Goal: Transaction & Acquisition: Purchase product/service

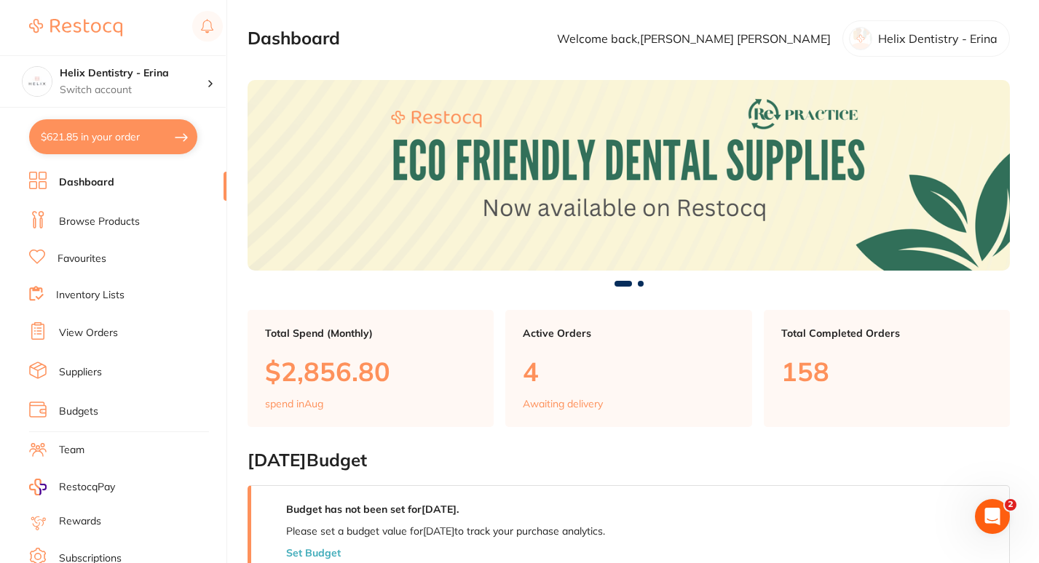
scroll to position [1134, 0]
click at [149, 146] on button "$621.85 in your order" at bounding box center [113, 136] width 168 height 35
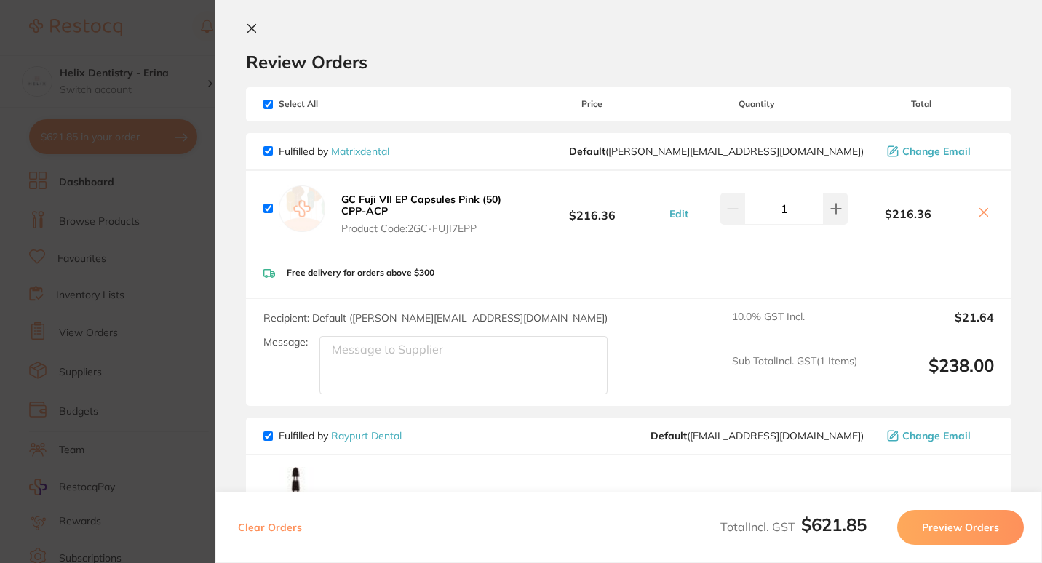
scroll to position [0, 0]
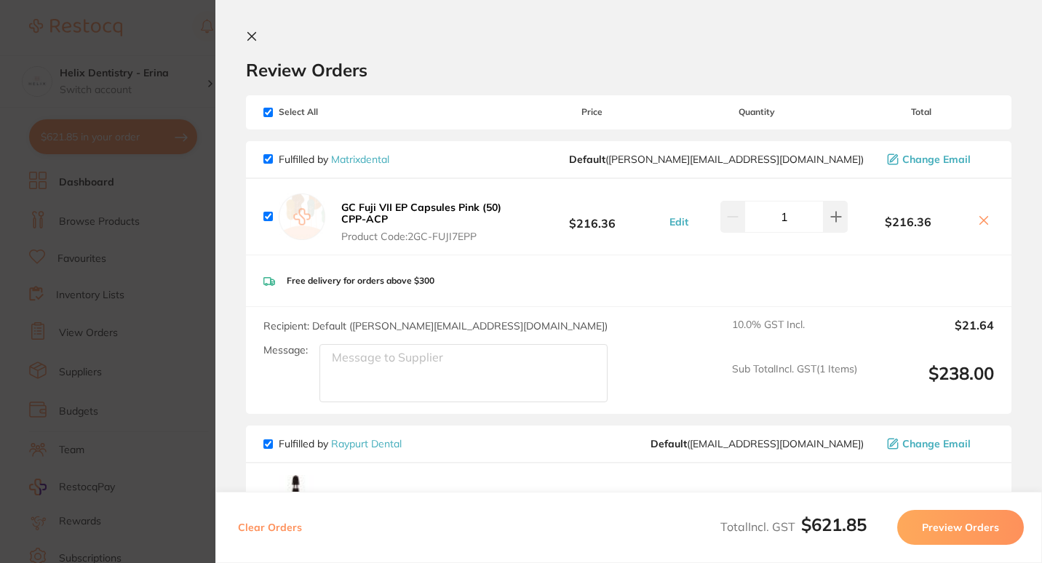
click at [192, 291] on section "Update RRP Set your pre negotiated price for this item. Item Agreed RRP (excl. …" at bounding box center [521, 281] width 1042 height 563
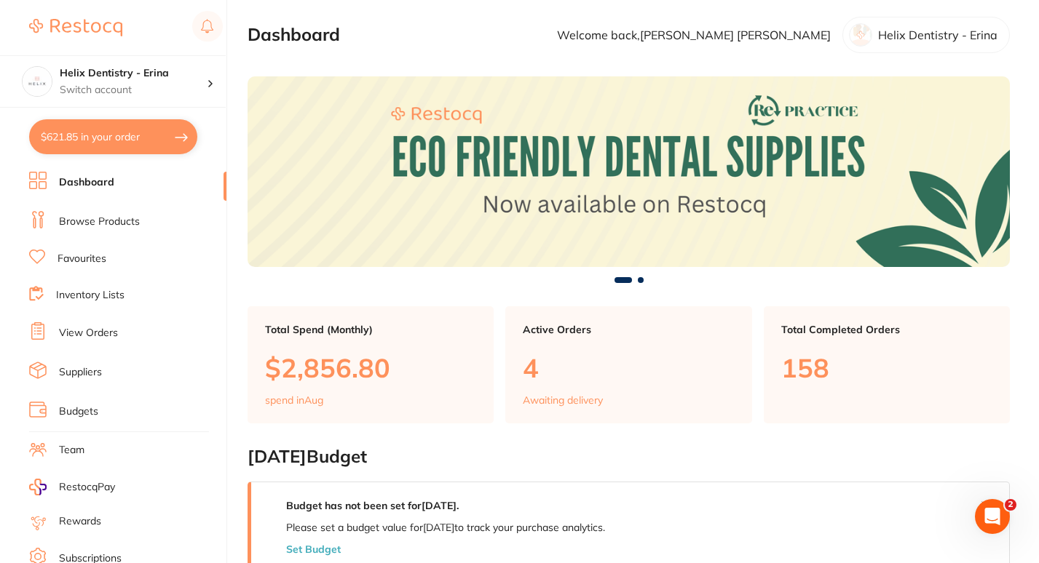
click at [102, 216] on link "Browse Products" at bounding box center [99, 222] width 81 height 15
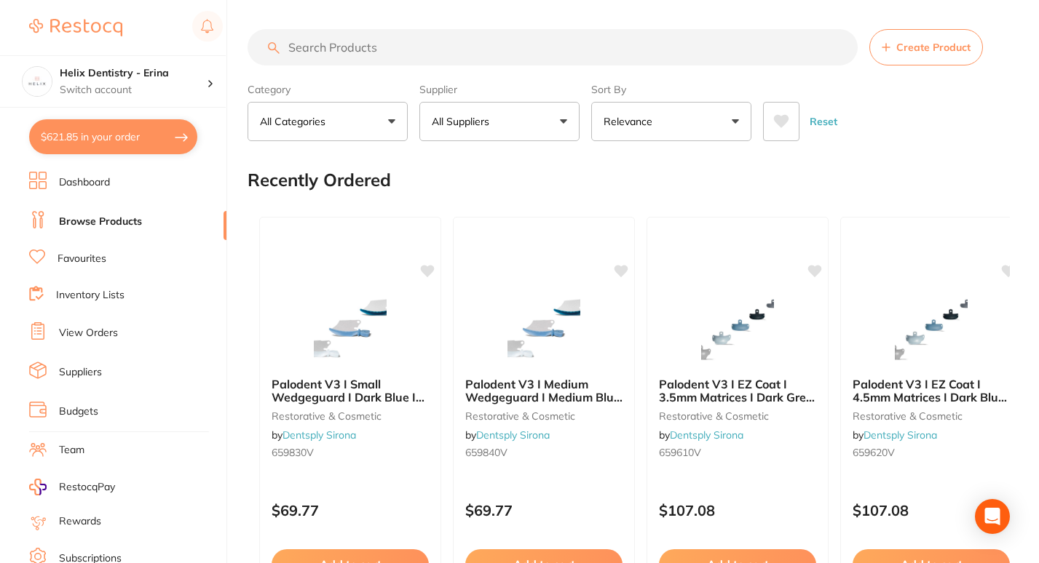
click at [324, 55] on input "search" at bounding box center [553, 47] width 610 height 36
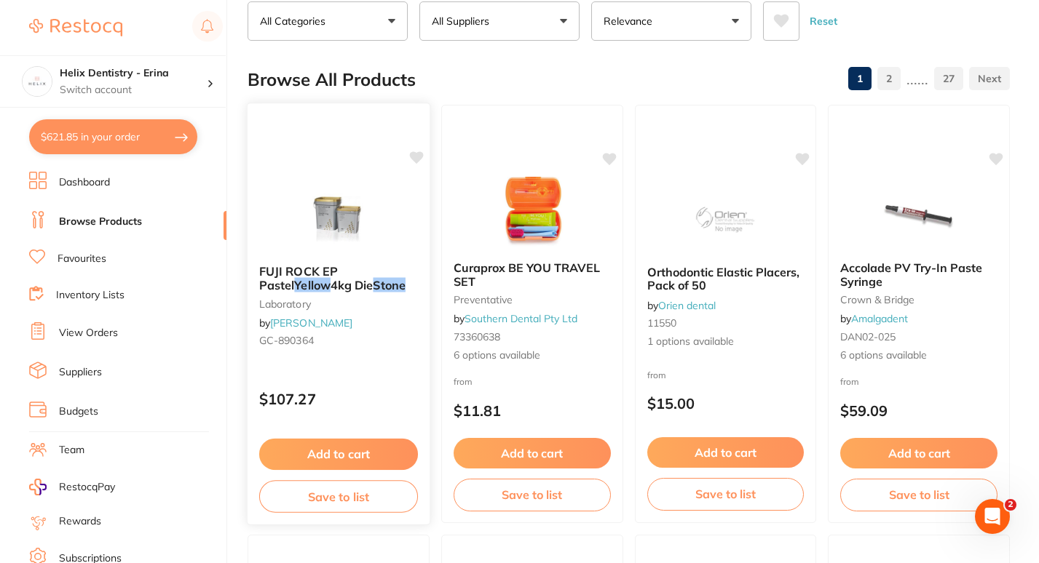
scroll to position [101, 0]
type input "yellow stone"
click at [327, 446] on button "Add to cart" at bounding box center [338, 453] width 159 height 31
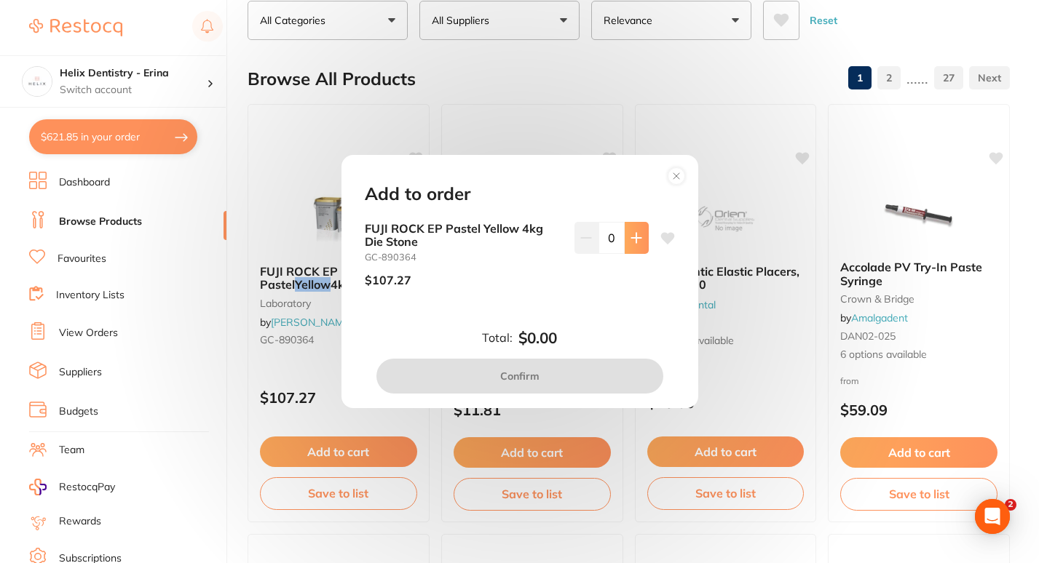
scroll to position [0, 0]
click at [625, 236] on button at bounding box center [637, 238] width 24 height 32
type input "1"
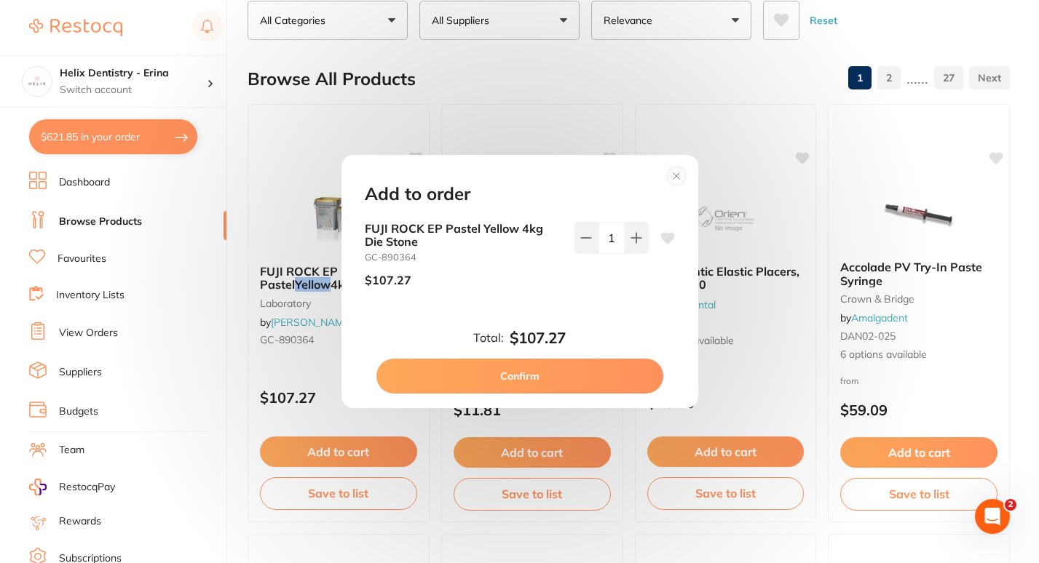
click at [526, 378] on button "Confirm" at bounding box center [519, 376] width 287 height 35
checkbox input "false"
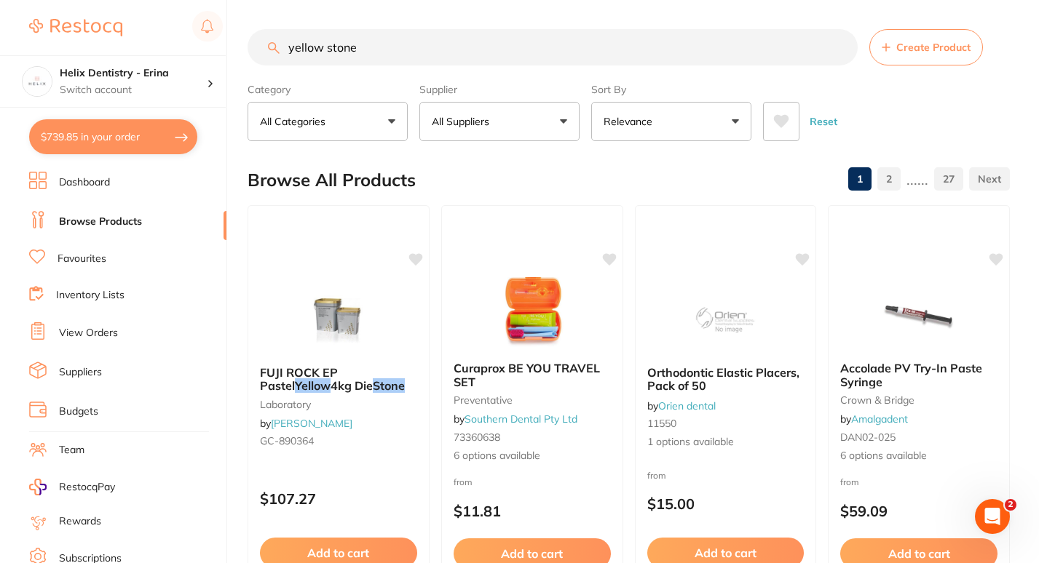
click at [333, 60] on input "yellow stone" at bounding box center [553, 47] width 610 height 36
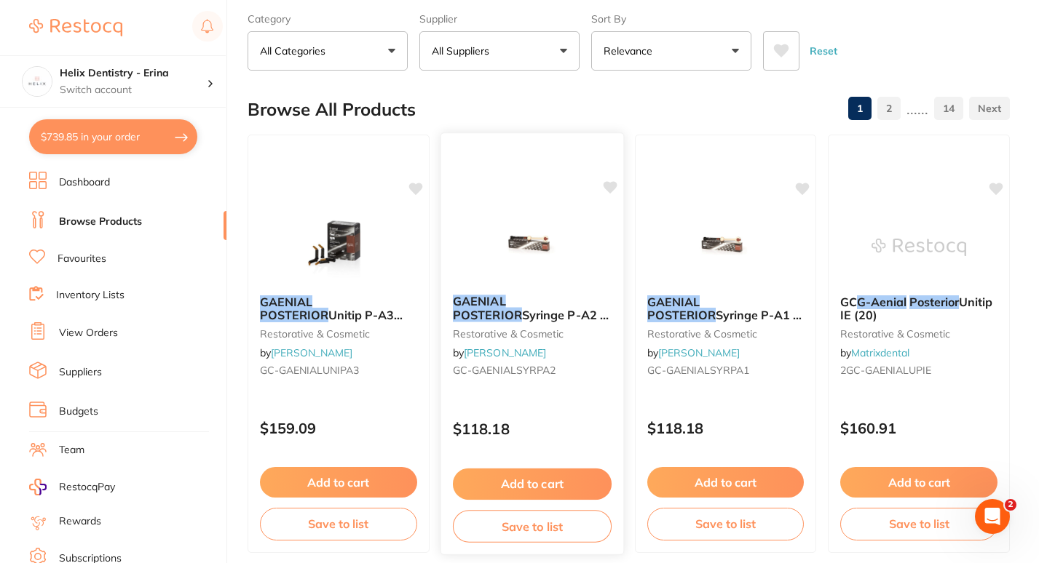
scroll to position [72, 0]
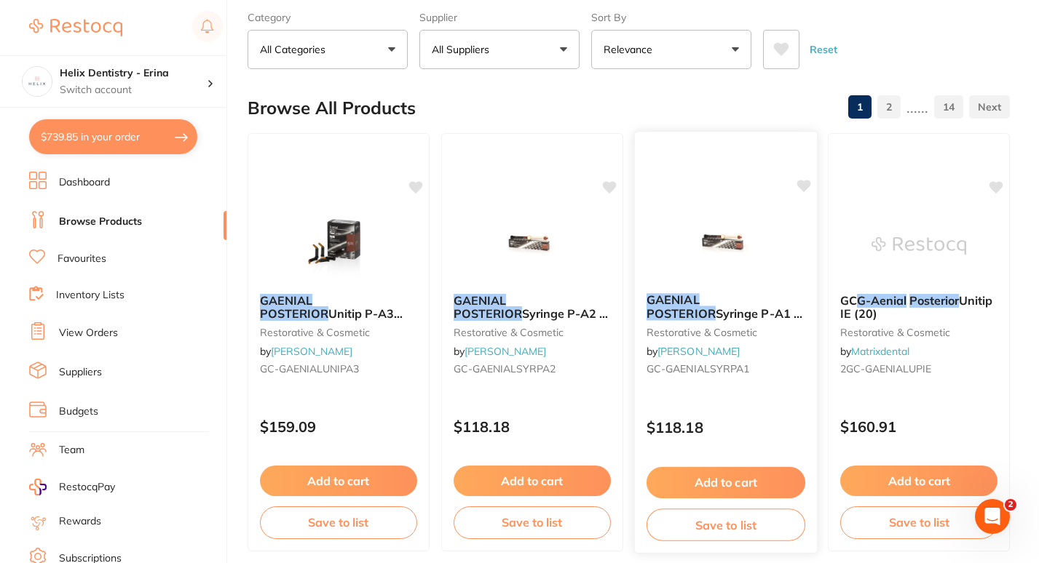
type input "gaenial posterior"
click at [686, 486] on button "Add to cart" at bounding box center [725, 482] width 159 height 31
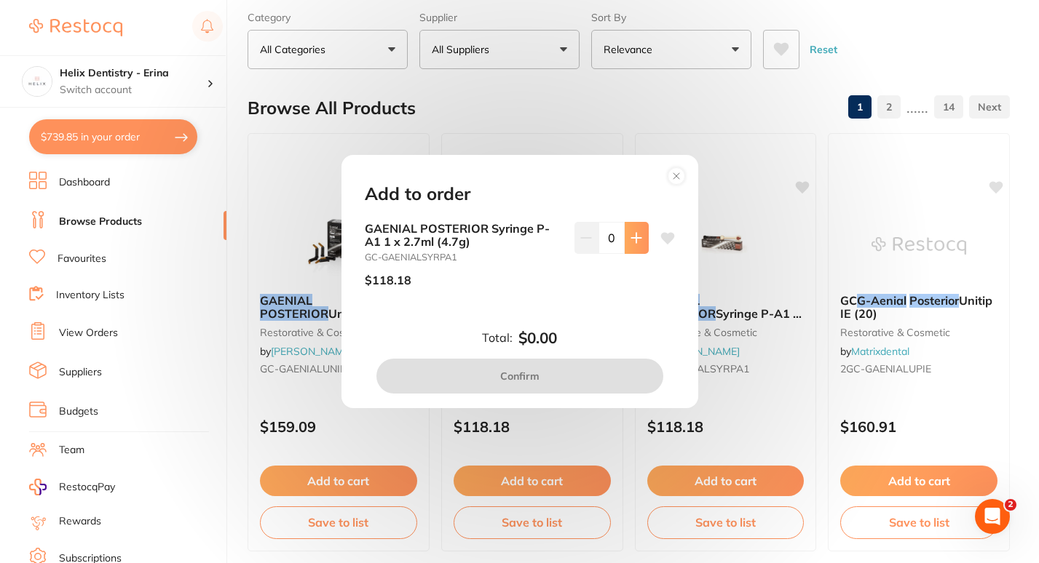
scroll to position [0, 0]
click at [631, 245] on button at bounding box center [637, 238] width 24 height 32
type input "1"
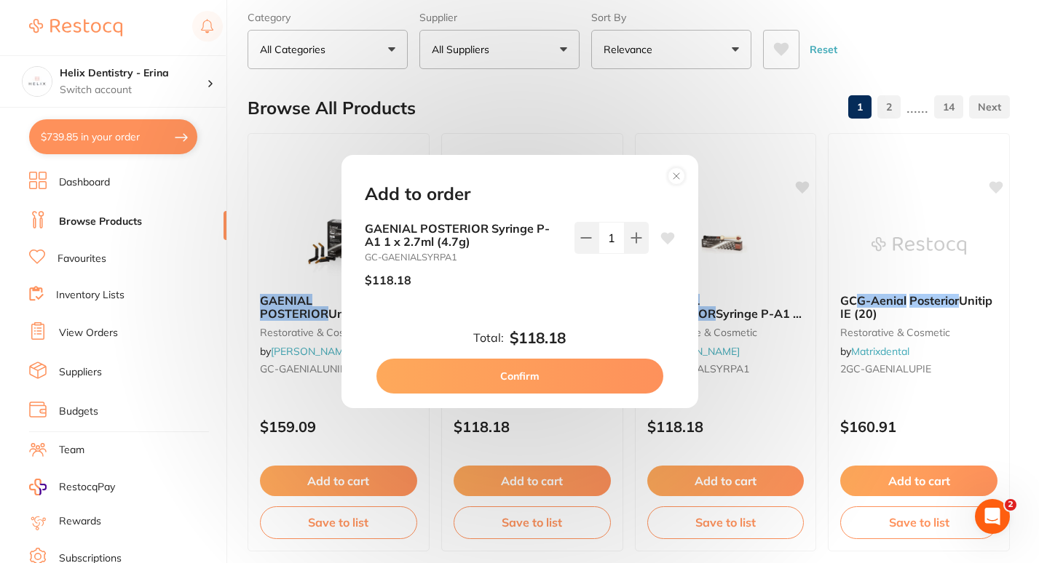
click at [557, 385] on button "Confirm" at bounding box center [519, 376] width 287 height 35
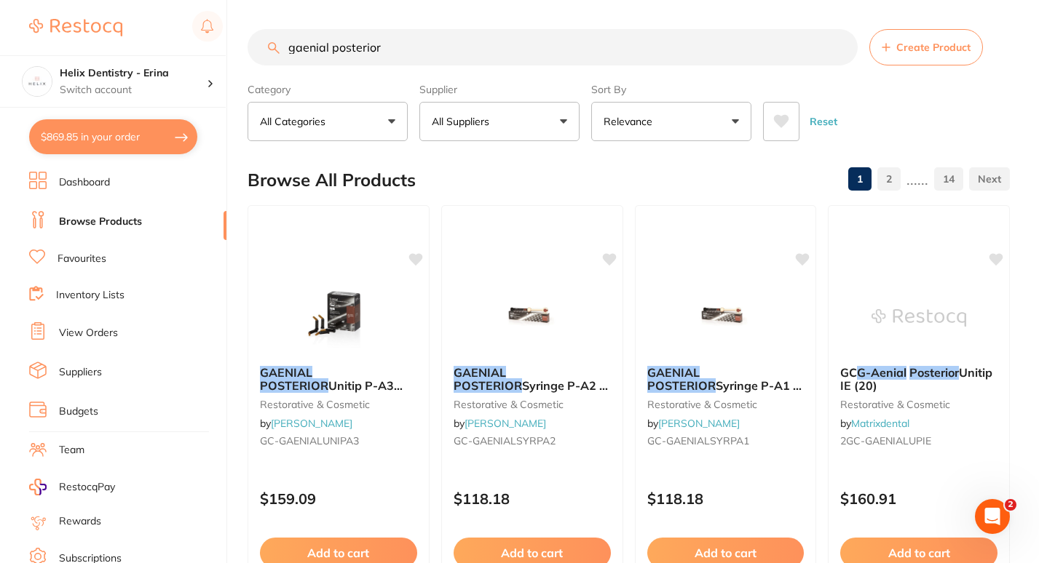
click at [520, 51] on input "gaenial posterior" at bounding box center [553, 47] width 610 height 36
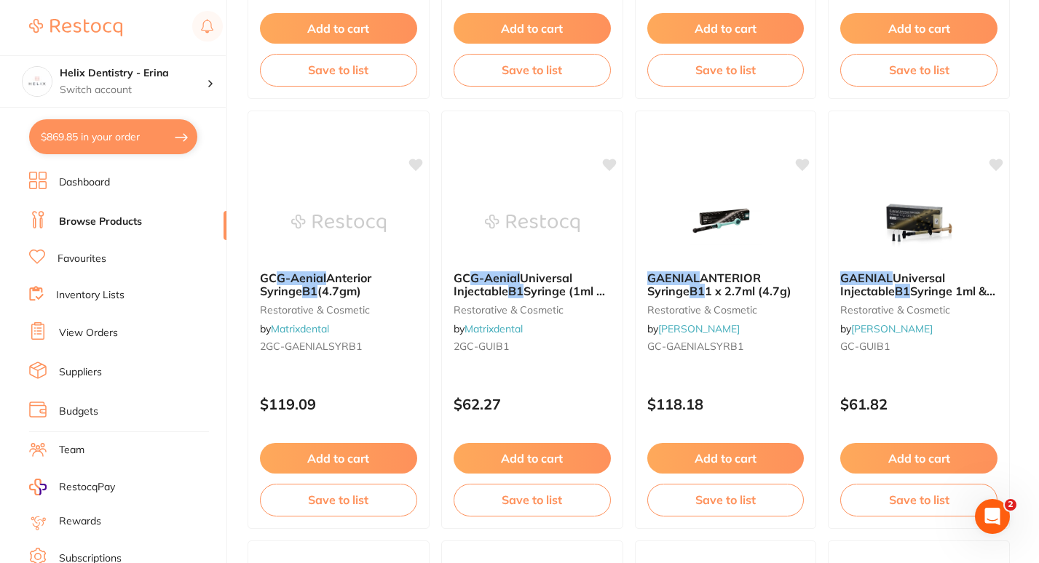
scroll to position [1813, 0]
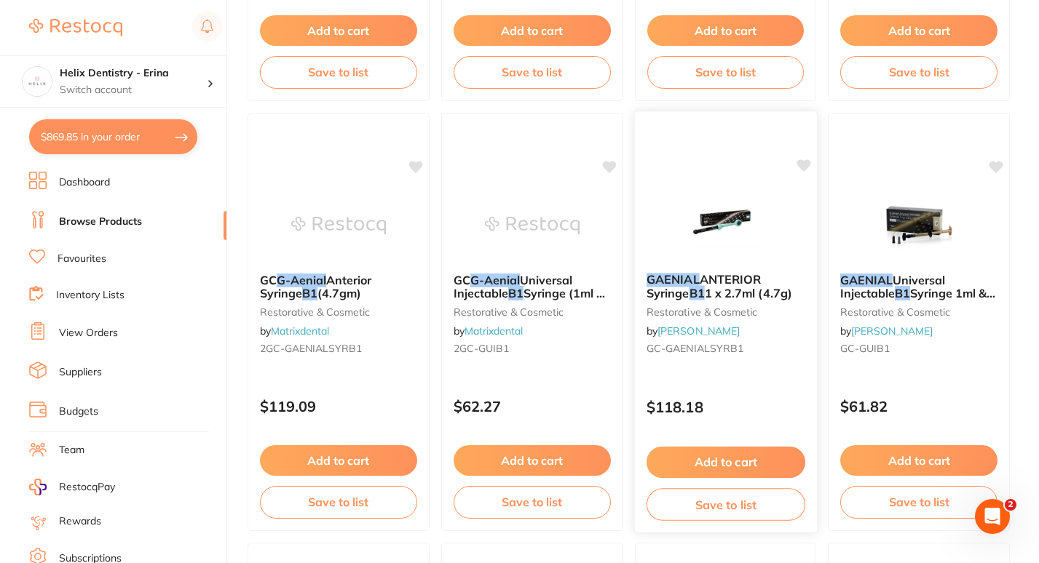
type input "gaenial posterior B1"
click at [717, 460] on button "Add to cart" at bounding box center [725, 462] width 159 height 31
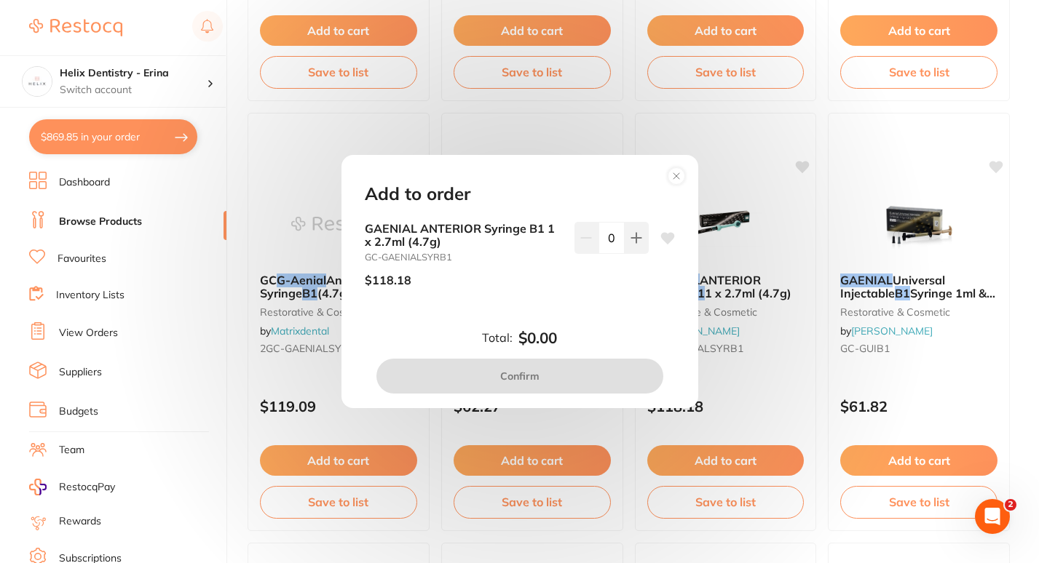
scroll to position [0, 0]
click at [625, 240] on button at bounding box center [637, 238] width 24 height 32
type input "1"
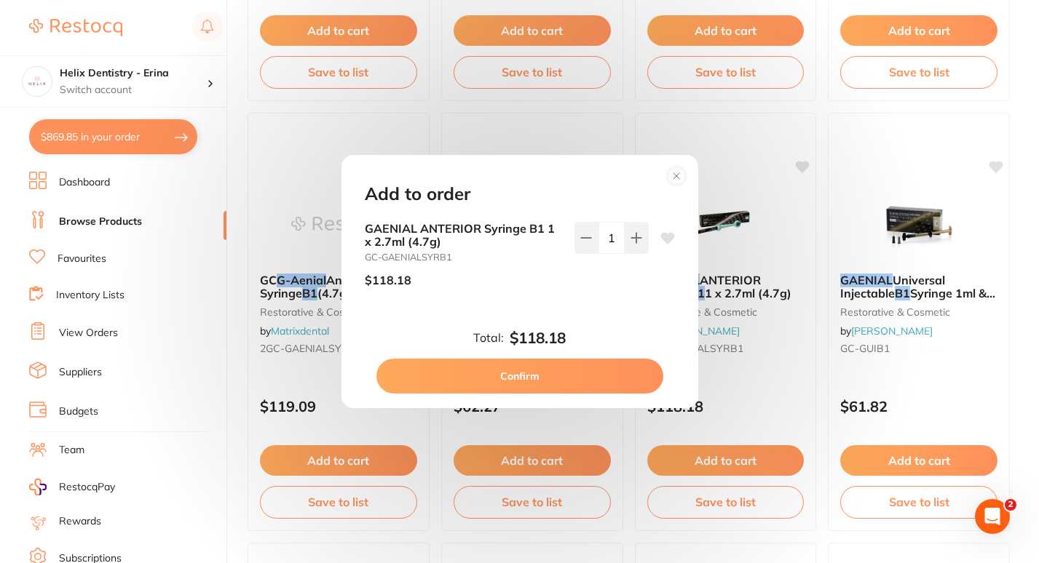
click at [570, 374] on button "Confirm" at bounding box center [519, 376] width 287 height 35
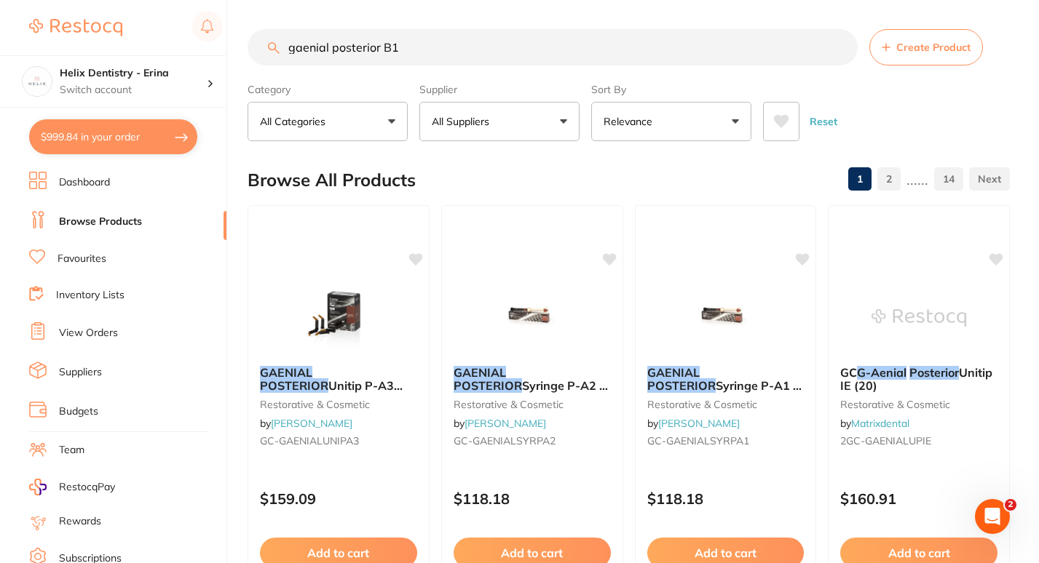
drag, startPoint x: 396, startPoint y: 44, endPoint x: 333, endPoint y: 46, distance: 63.4
click at [333, 46] on input "gaenial posterior B1" at bounding box center [553, 47] width 610 height 36
type input "gaenial IE"
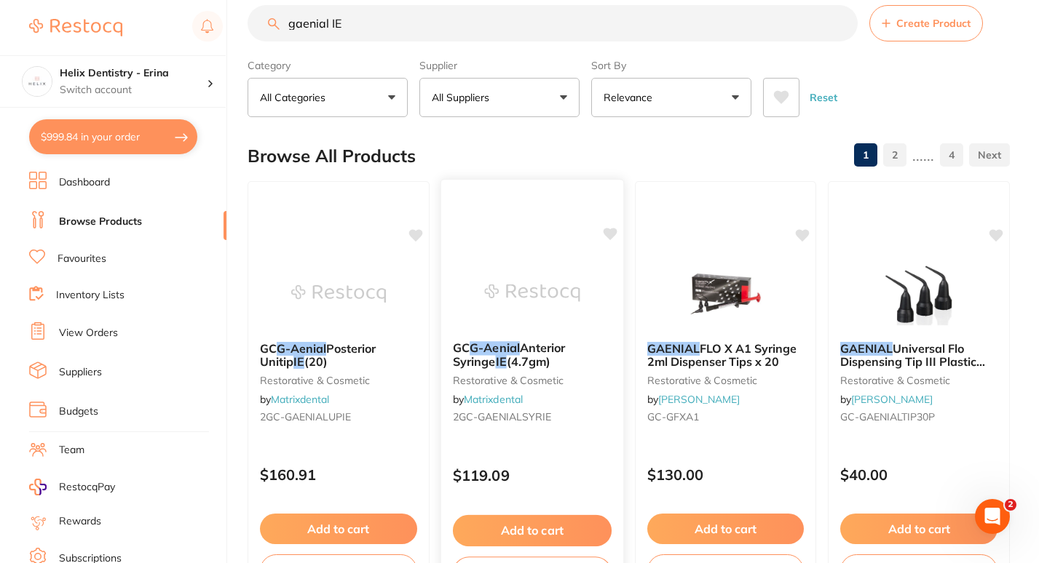
scroll to position [25, 0]
click at [504, 531] on button "Add to cart" at bounding box center [532, 530] width 159 height 31
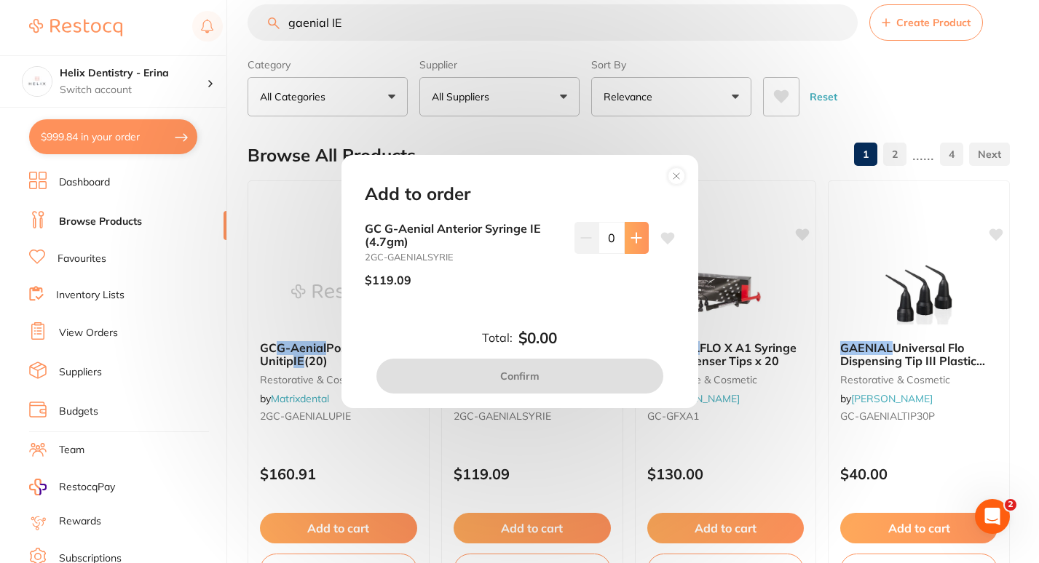
scroll to position [0, 0]
click at [638, 241] on button at bounding box center [637, 238] width 24 height 32
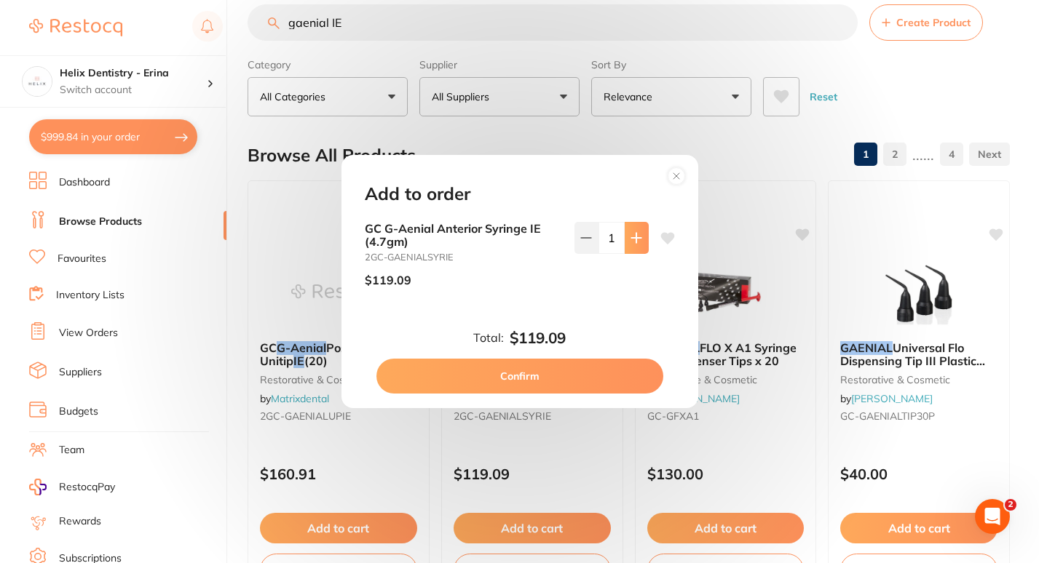
type input "1"
click at [553, 383] on button "Confirm" at bounding box center [519, 376] width 287 height 35
checkbox input "false"
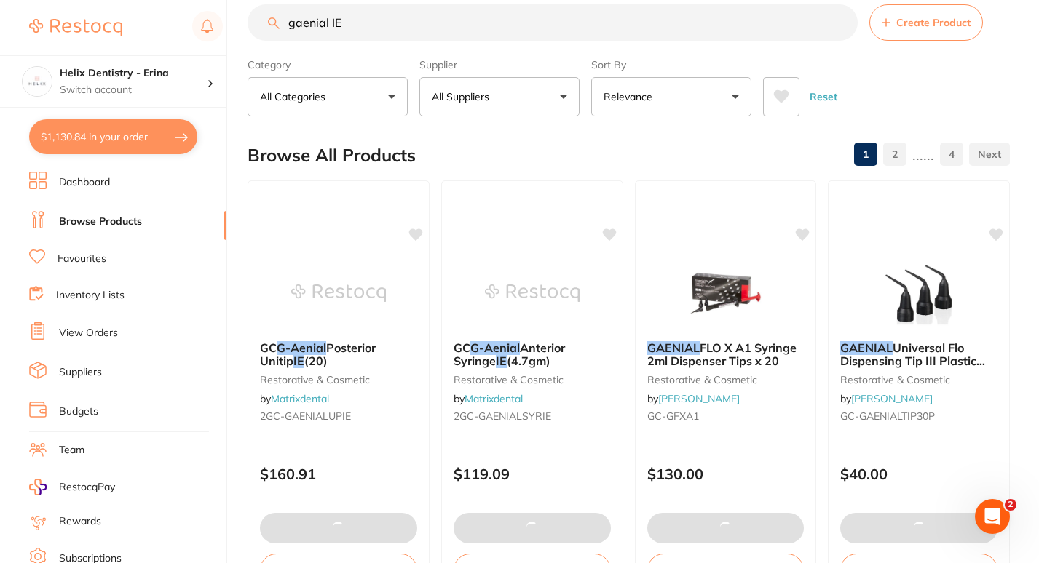
click at [87, 132] on button "$1,130.84 in your order" at bounding box center [113, 136] width 168 height 35
checkbox input "true"
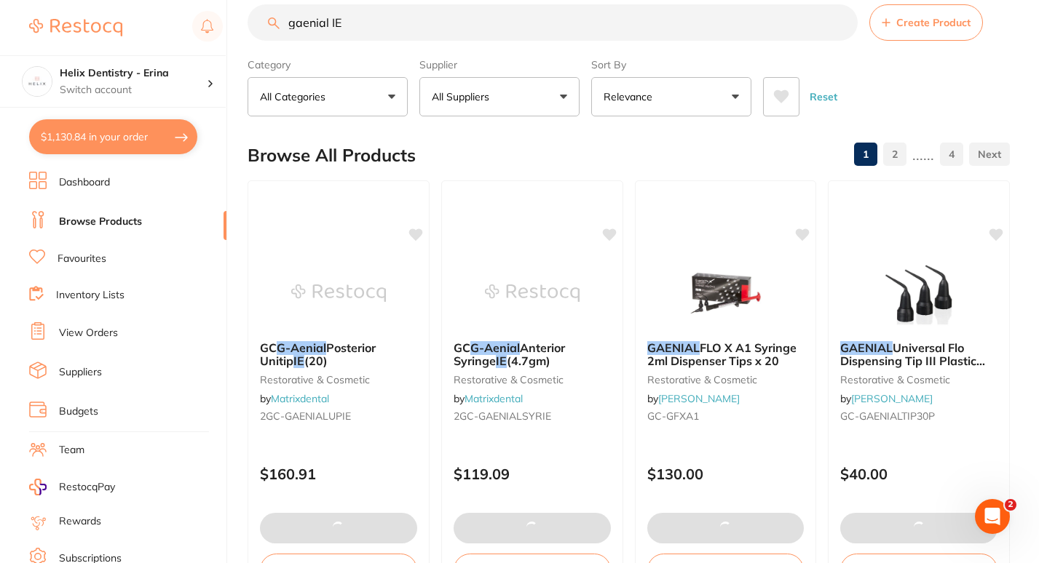
checkbox input "true"
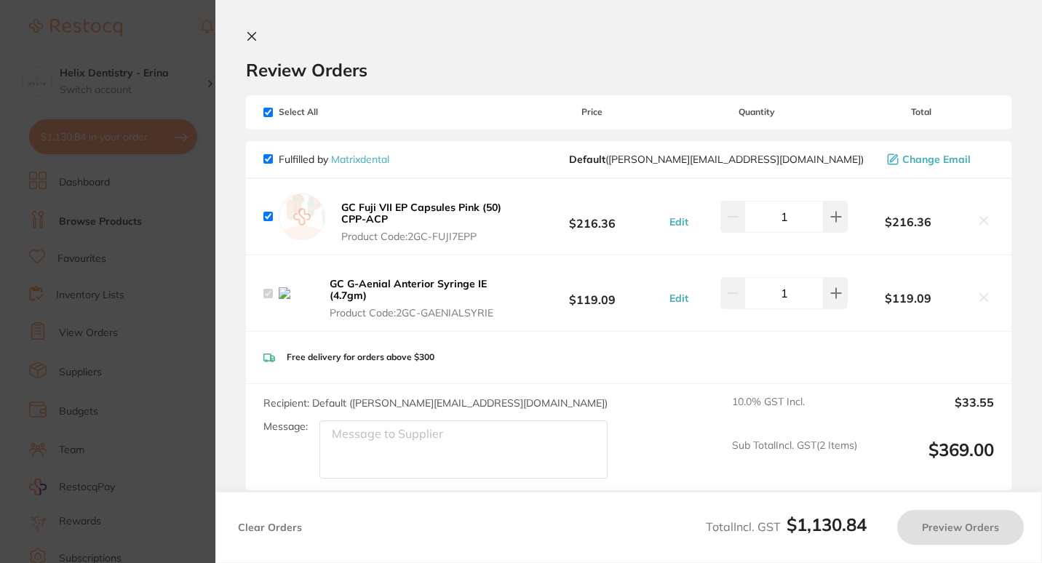
checkbox input "true"
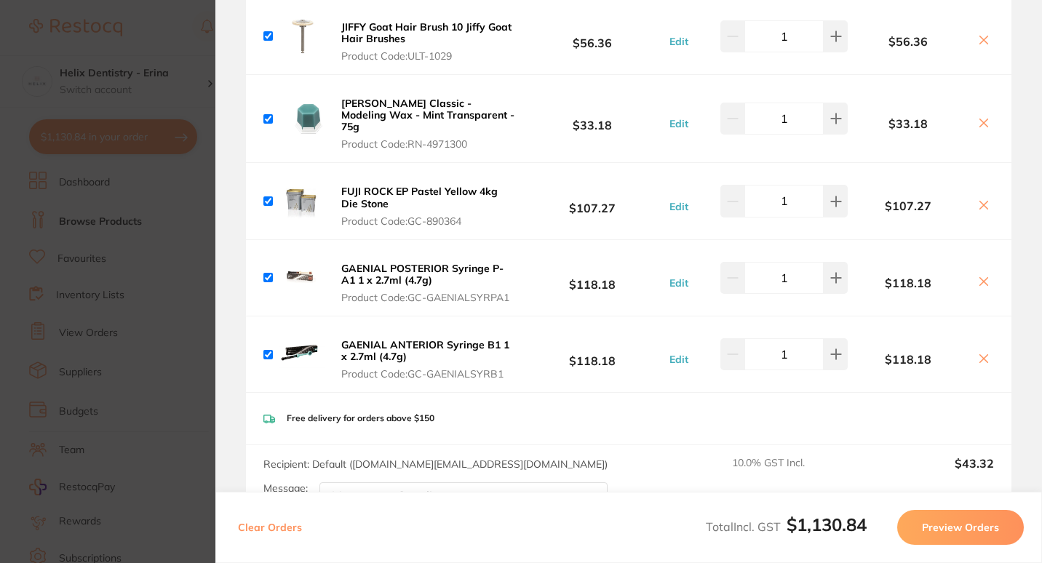
scroll to position [1302, 0]
click at [202, 228] on section "Update RRP Set your pre negotiated price for this item. Item Agreed RRP (excl. …" at bounding box center [521, 281] width 1042 height 563
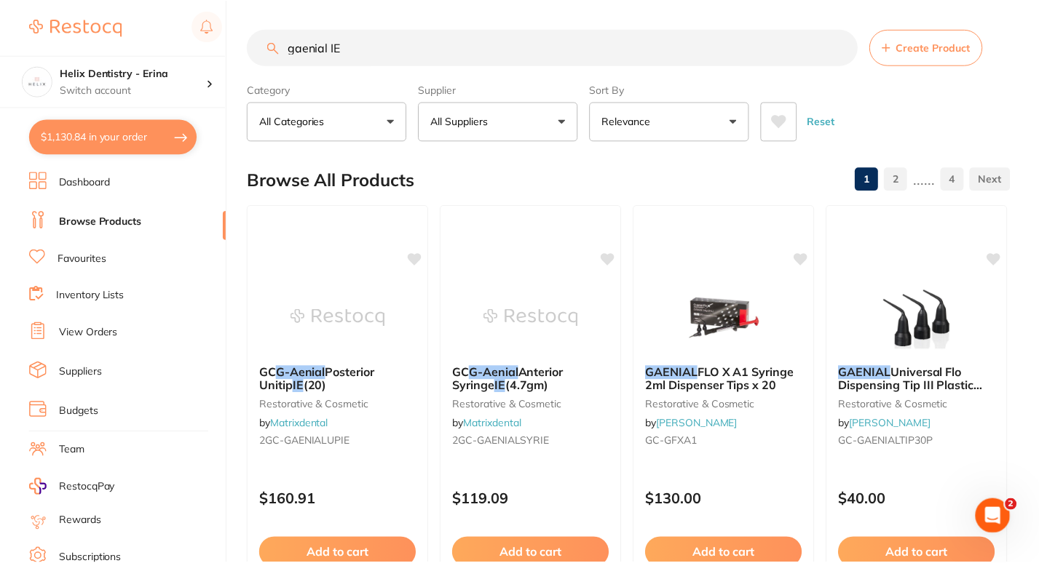
scroll to position [25, 0]
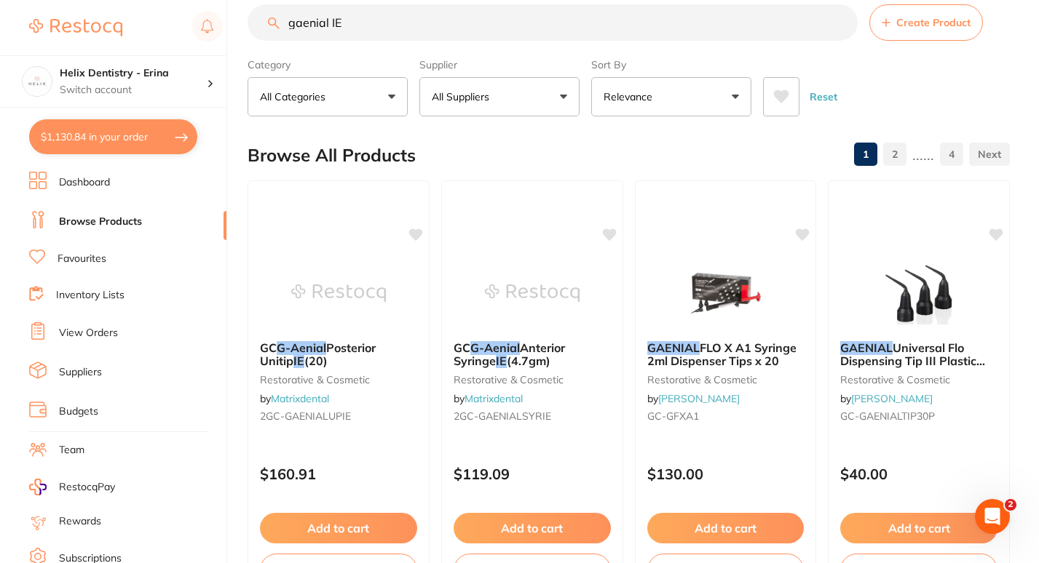
click at [357, 21] on input "gaenial IE" at bounding box center [553, 22] width 610 height 36
type input "gaenial A1"
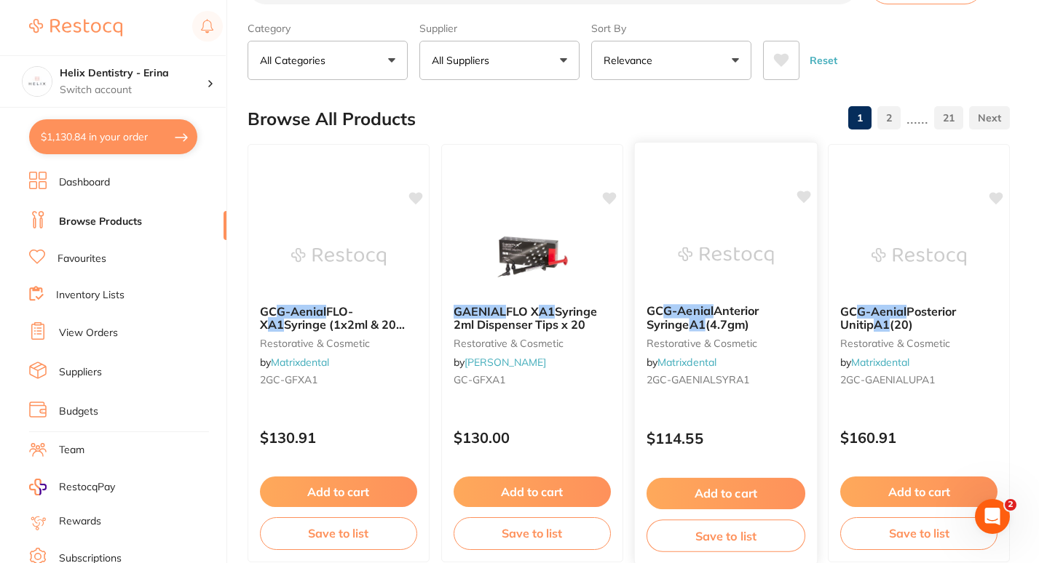
scroll to position [73, 0]
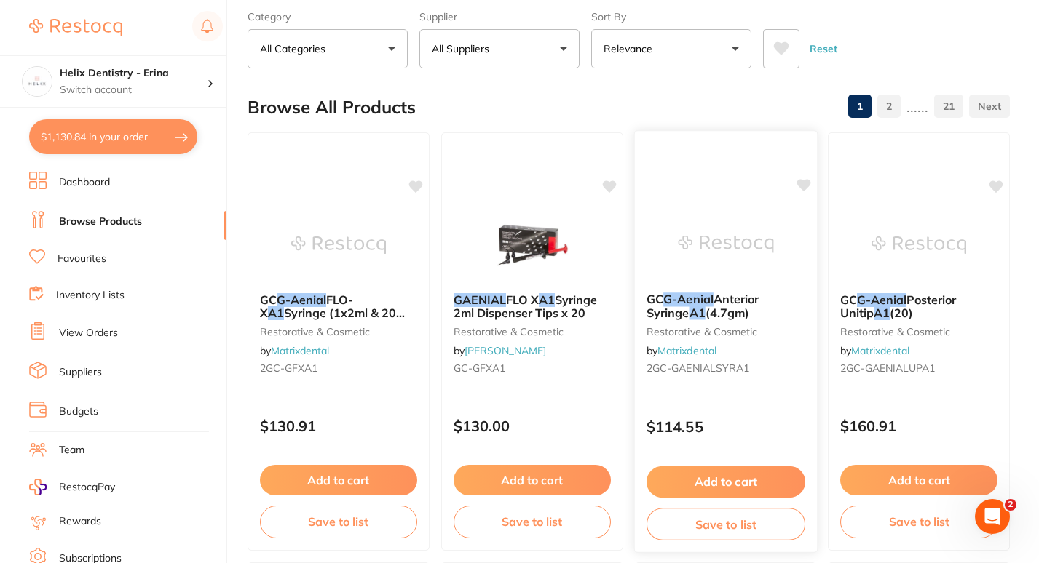
click at [718, 467] on button "Add to cart" at bounding box center [725, 482] width 159 height 31
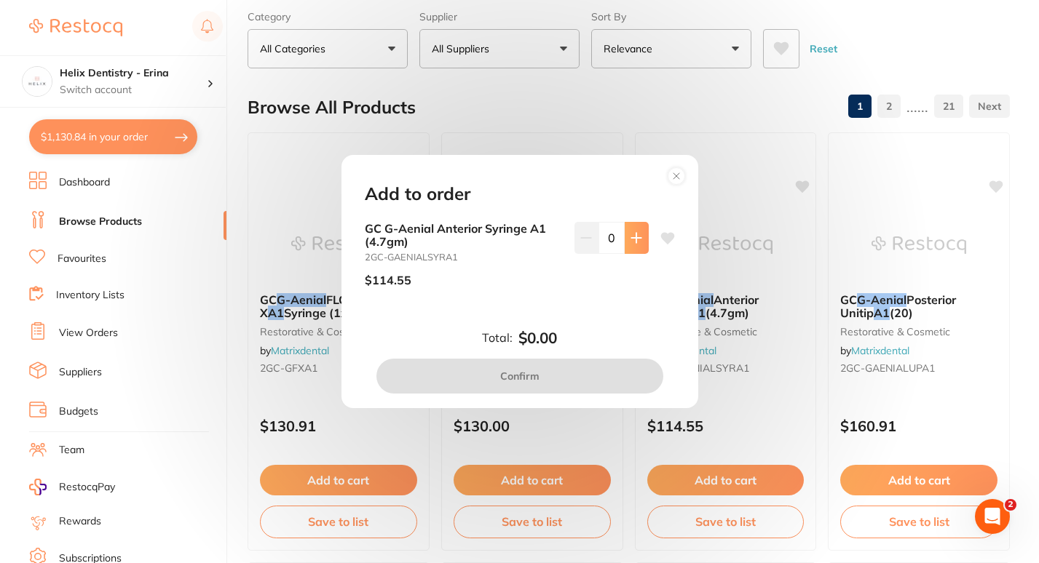
scroll to position [0, 0]
click at [633, 236] on icon at bounding box center [635, 237] width 9 height 9
type input "1"
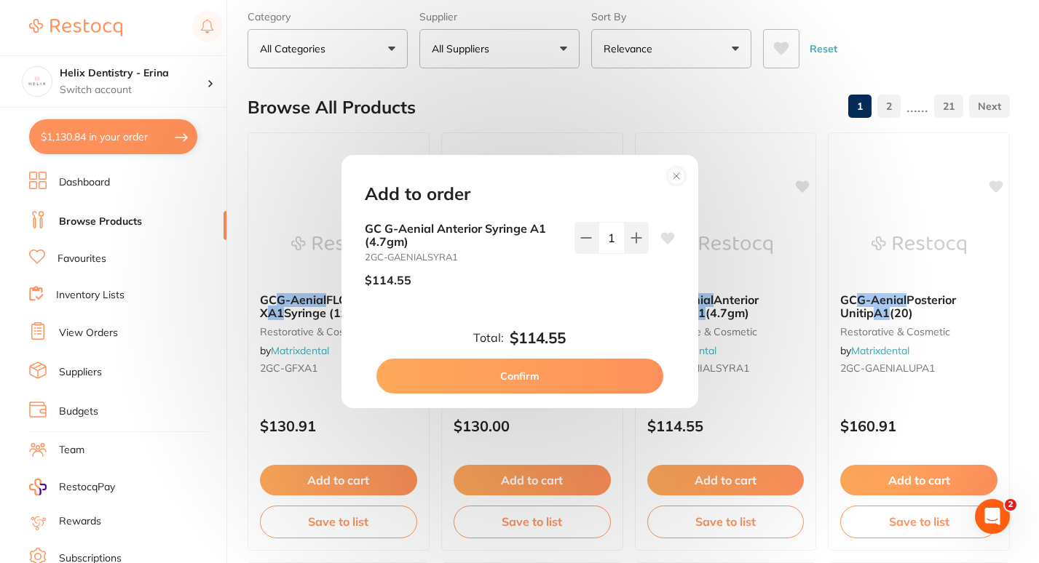
click at [565, 373] on button "Confirm" at bounding box center [519, 376] width 287 height 35
checkbox input "false"
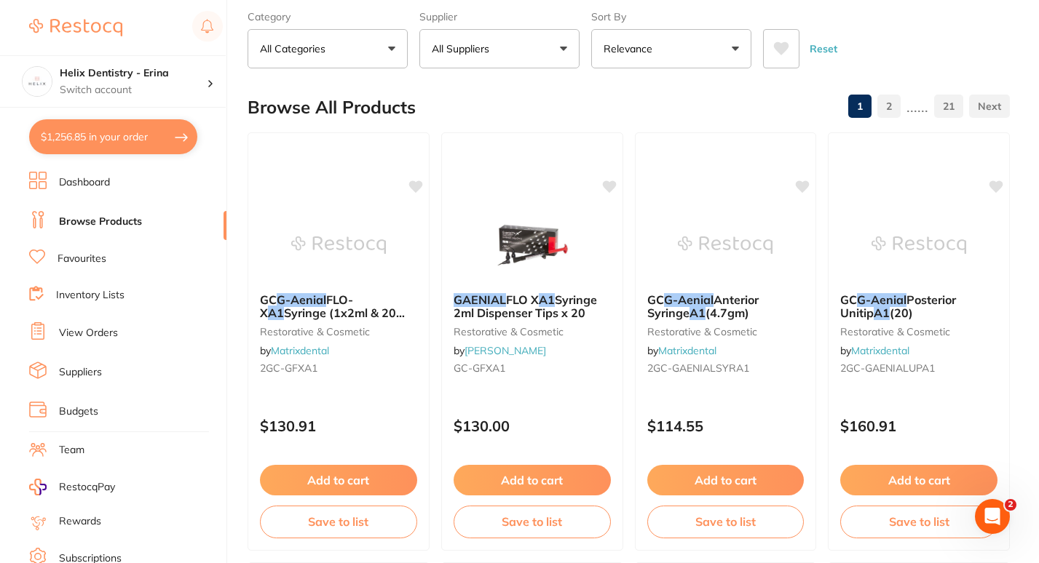
scroll to position [1378, 0]
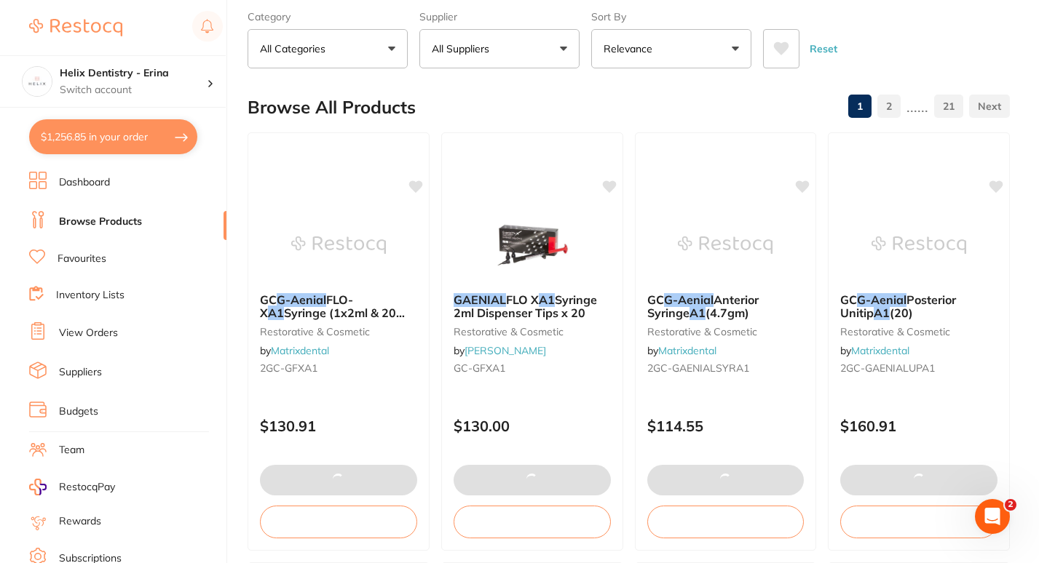
click at [150, 132] on button "$1,256.85 in your order" at bounding box center [113, 136] width 168 height 35
checkbox input "true"
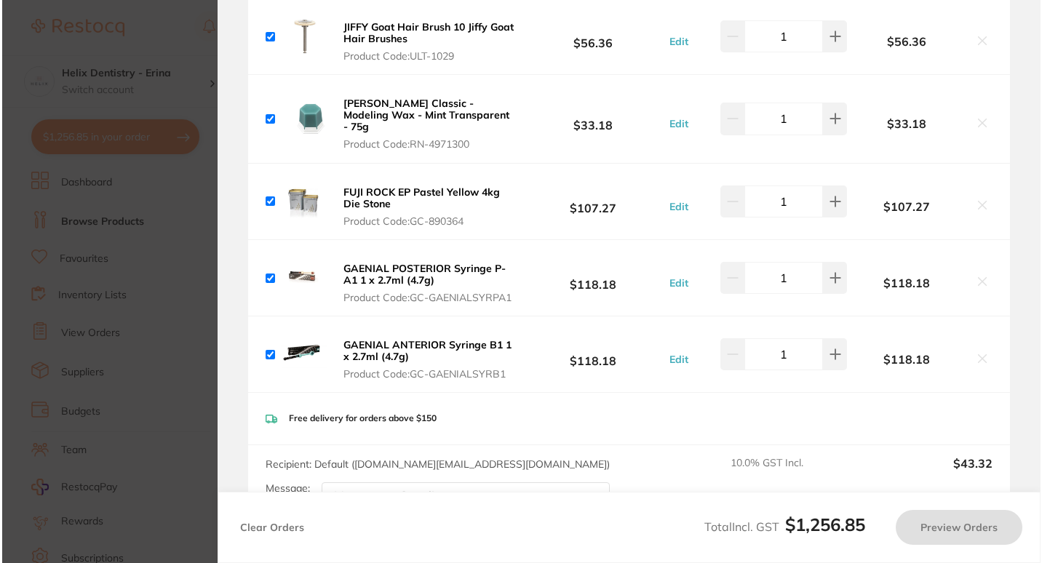
scroll to position [0, 0]
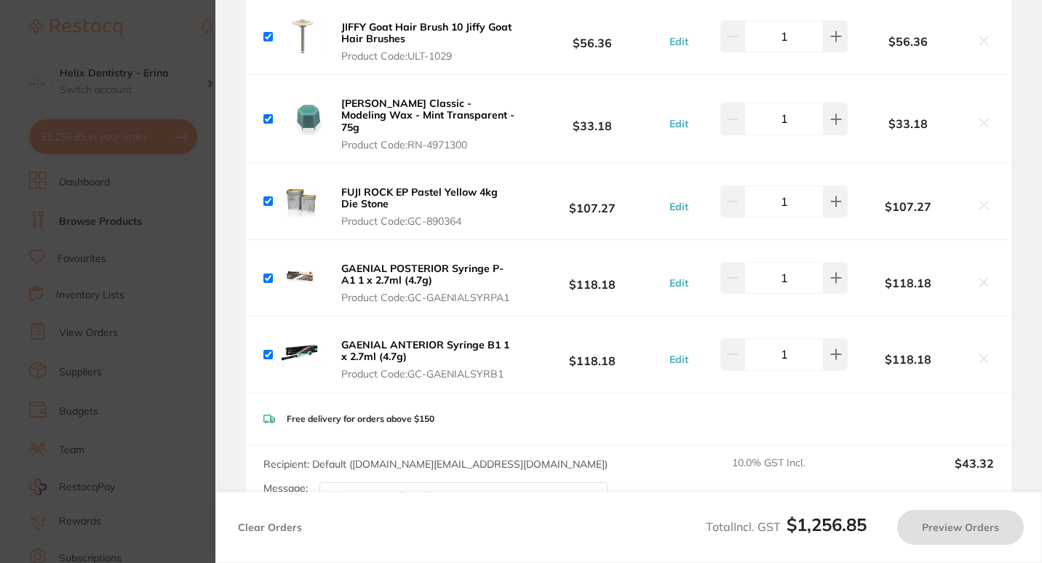
checkbox input "true"
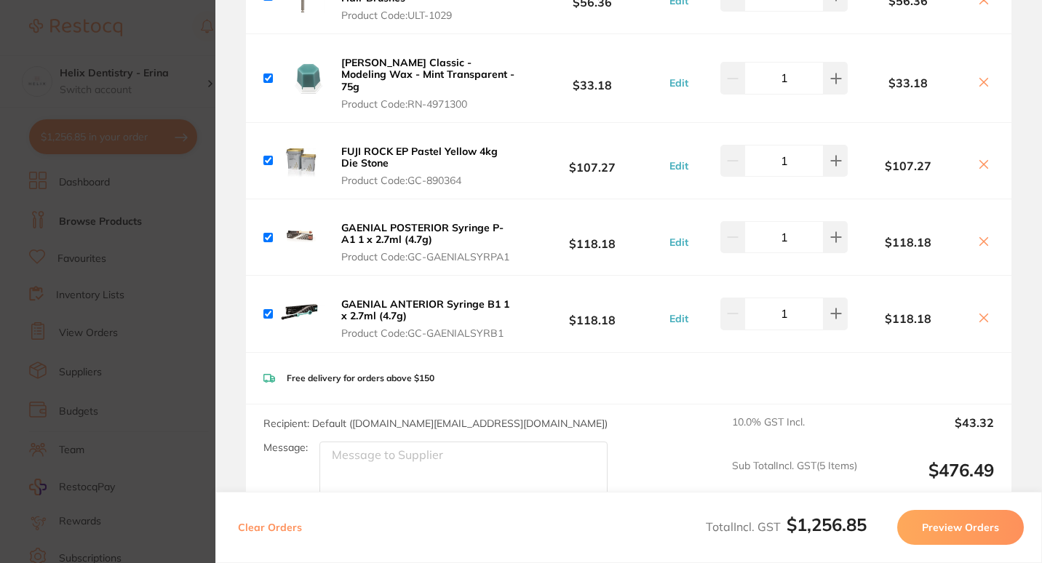
scroll to position [1452, 0]
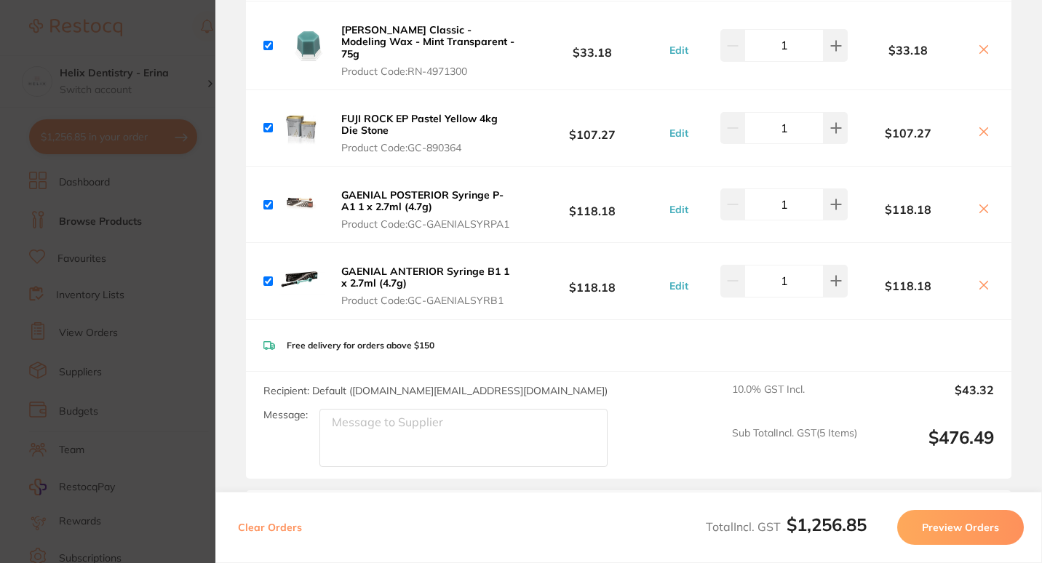
click at [188, 252] on section "Update RRP Set your pre negotiated price for this item. Item Agreed RRP (excl. …" at bounding box center [521, 281] width 1042 height 563
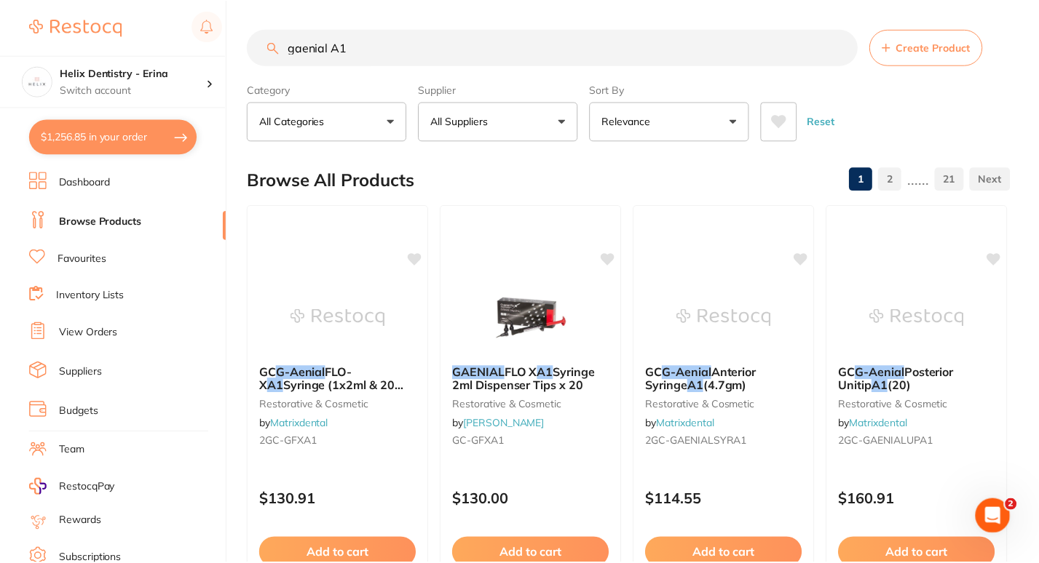
scroll to position [73, 0]
